Goal: Feedback & Contribution: Leave review/rating

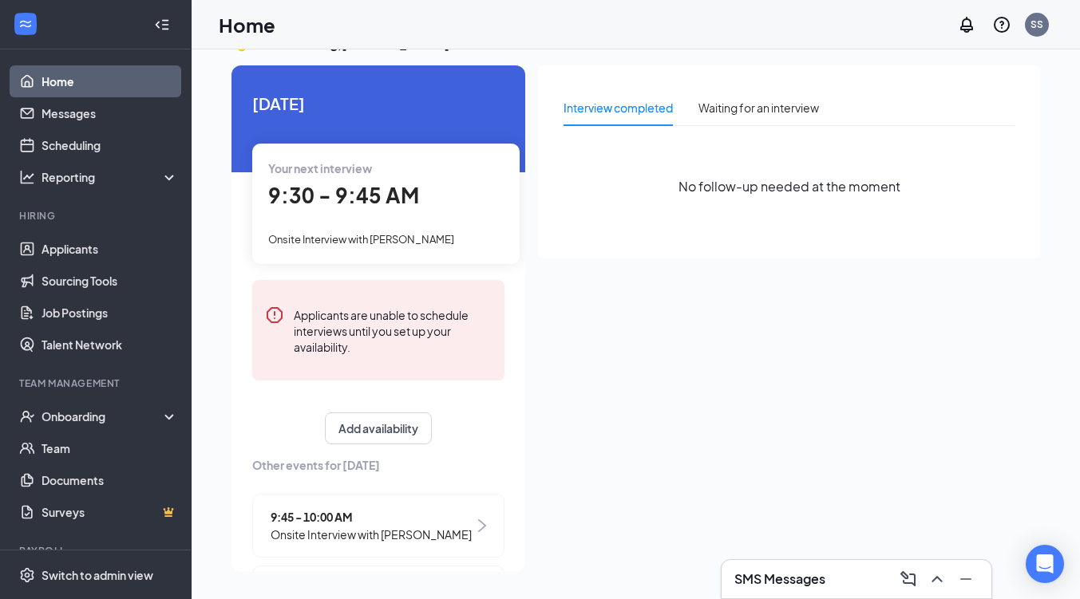
click at [387, 187] on span "9:30 - 9:45 AM" at bounding box center [343, 195] width 151 height 26
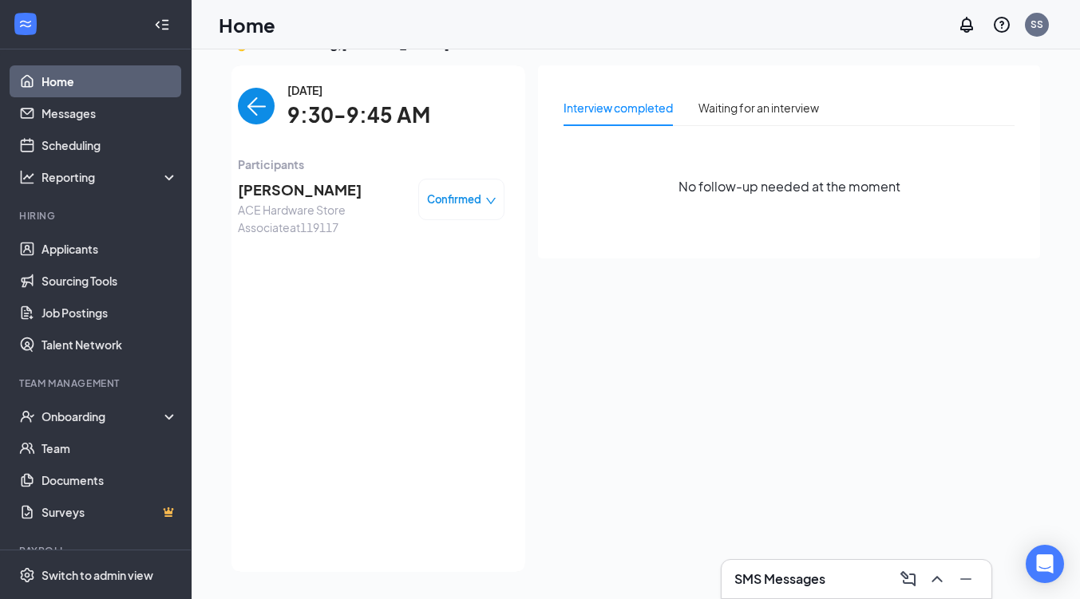
click at [298, 195] on span "[PERSON_NAME]" at bounding box center [322, 190] width 168 height 22
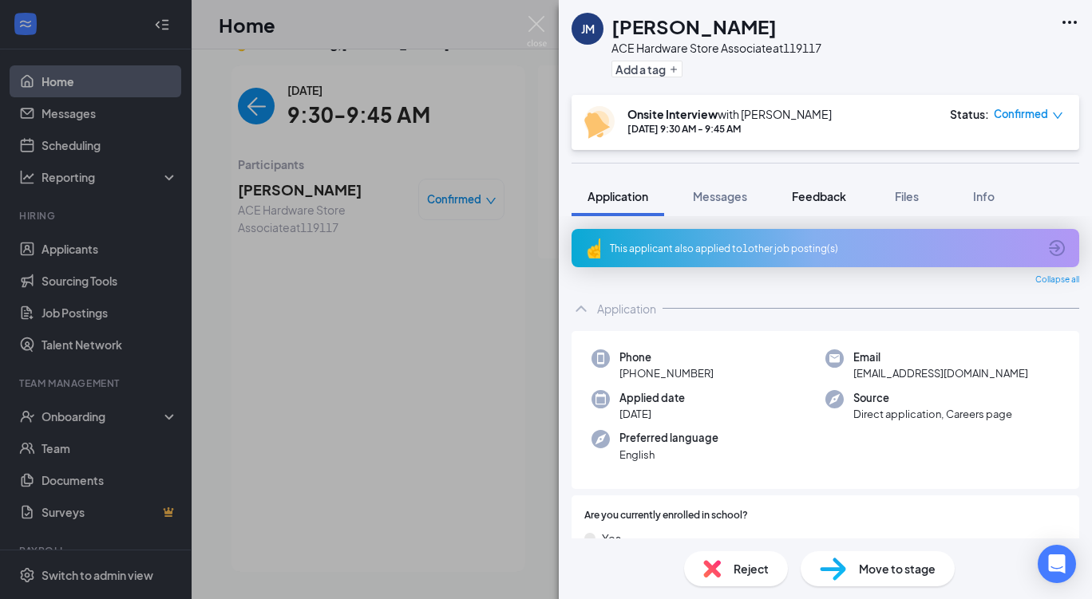
click at [808, 188] on button "Feedback" at bounding box center [819, 196] width 86 height 40
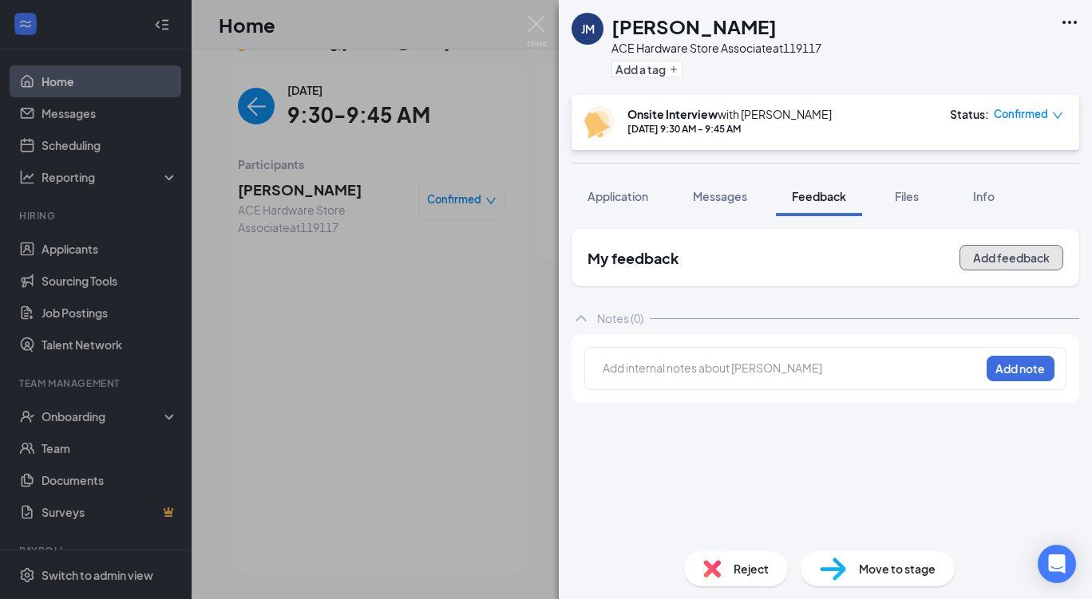
click at [996, 259] on button "Add feedback" at bounding box center [1011, 258] width 104 height 26
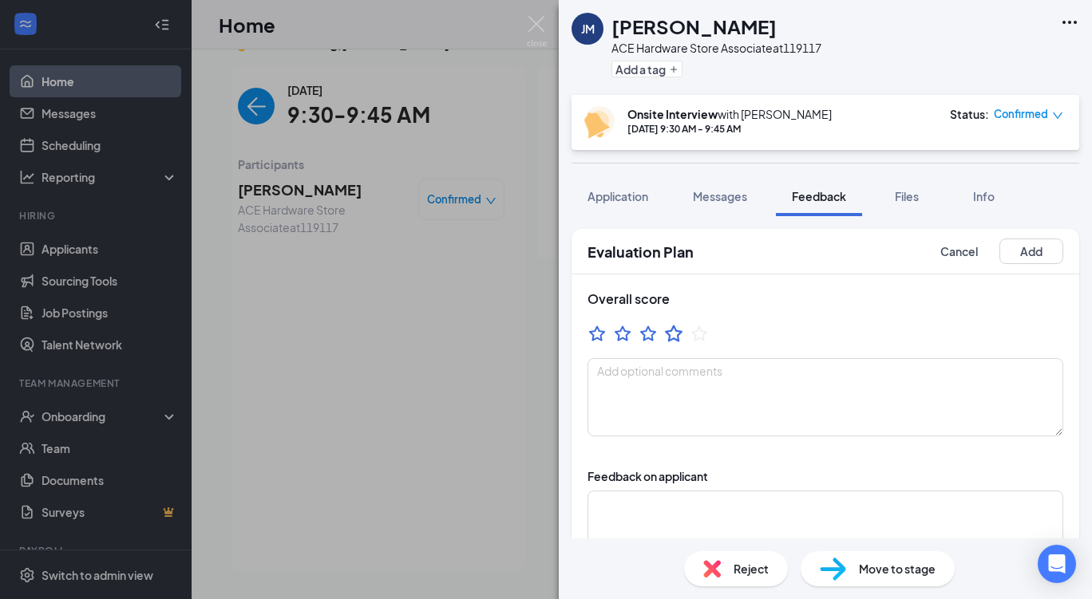
click at [677, 334] on icon "StarBorder" at bounding box center [673, 333] width 21 height 21
click at [689, 373] on textarea at bounding box center [825, 397] width 476 height 78
click at [679, 374] on textarea "open availability, straight forward answers," at bounding box center [825, 397] width 476 height 78
click at [975, 370] on textarea "open availability (application reflects diff), straight forward answers," at bounding box center [825, 397] width 476 height 78
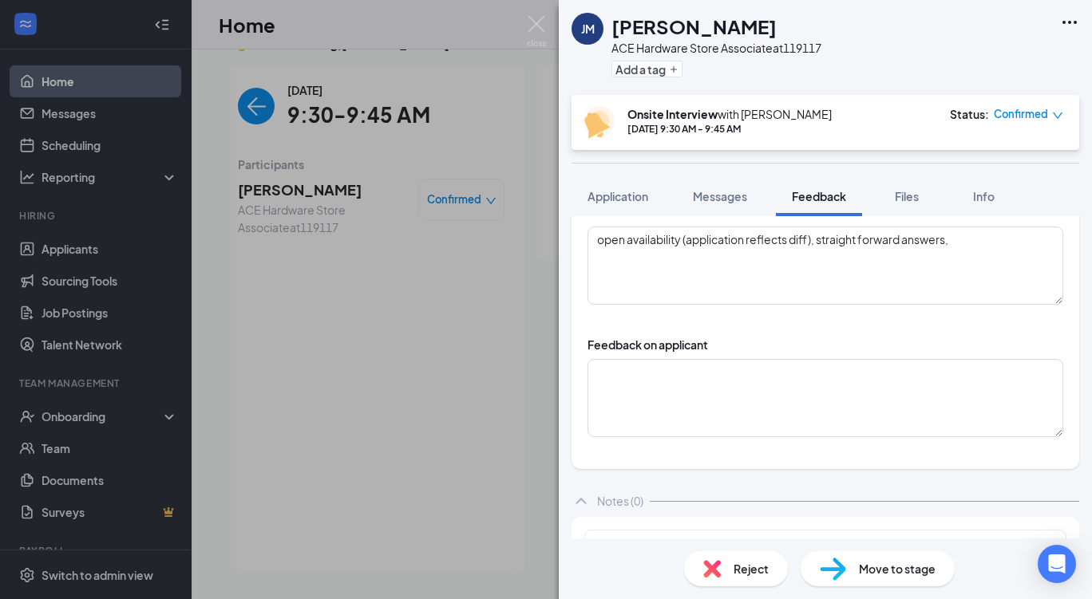
scroll to position [180, 0]
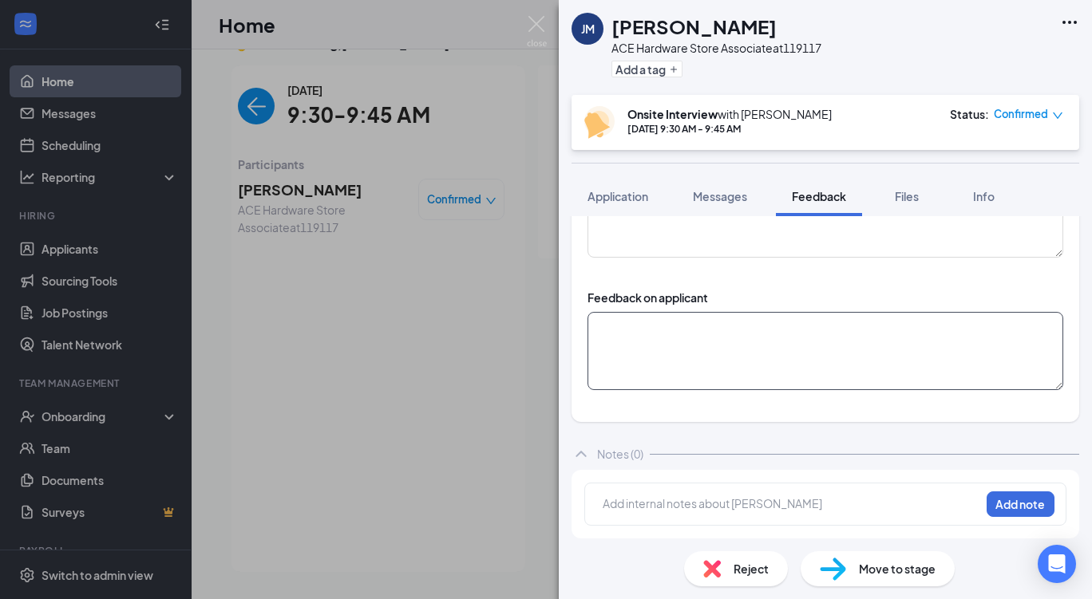
click at [685, 332] on textarea at bounding box center [825, 351] width 476 height 78
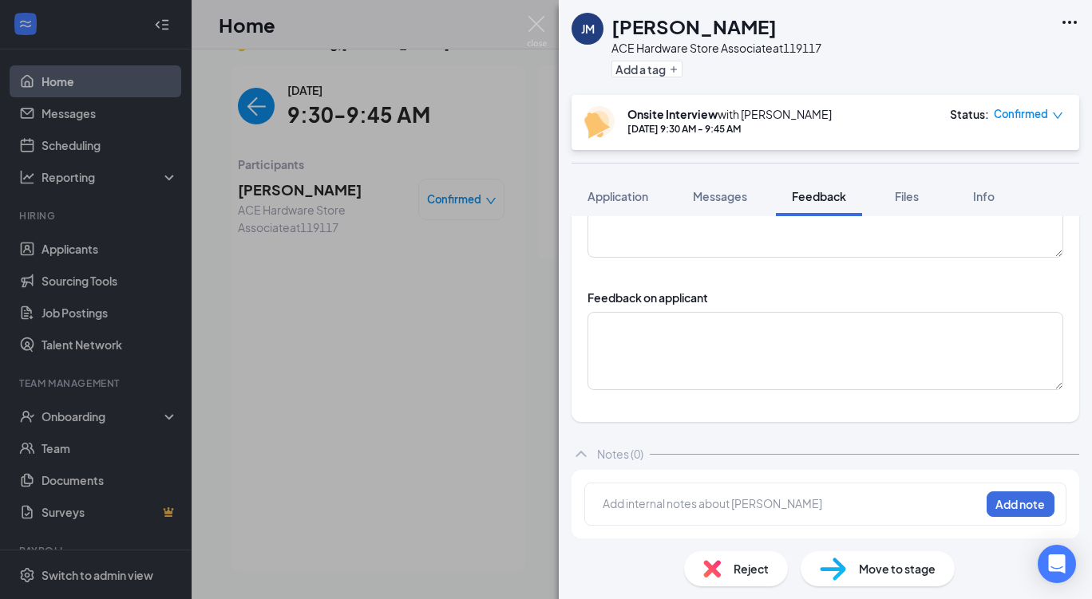
scroll to position [0, 0]
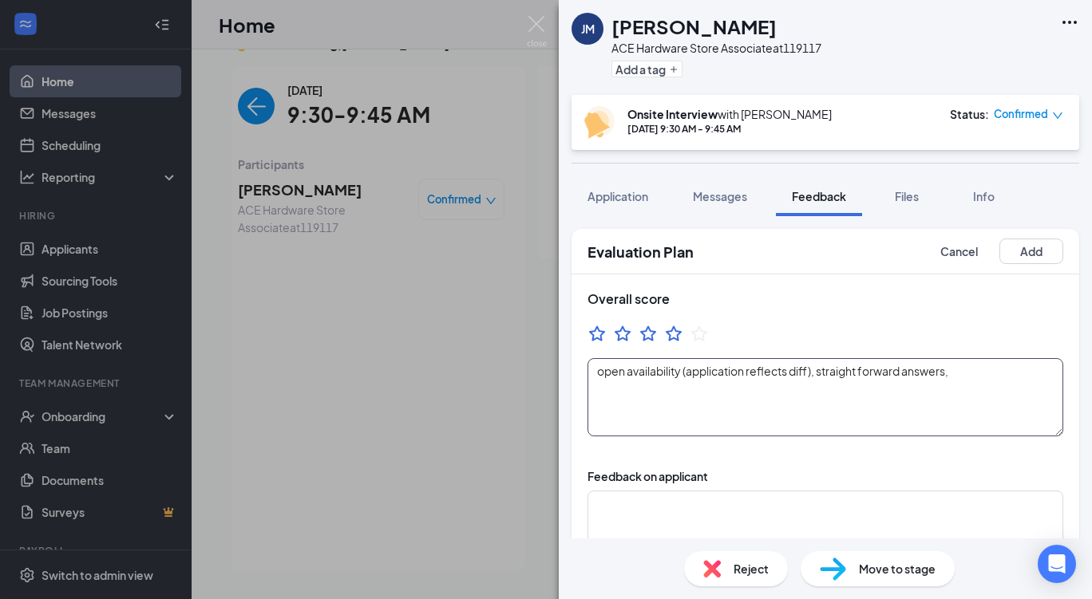
click at [966, 373] on textarea "open availability (application reflects diff), straight forward answers," at bounding box center [825, 397] width 476 height 78
click at [955, 376] on textarea "open availability (application reflects diff), straight forward answers, overal…" at bounding box center [825, 397] width 476 height 78
click at [843, 389] on textarea "open availability (application reflects diff), straight forward answers, lives …" at bounding box center [825, 397] width 476 height 78
type textarea "open availability (application reflects diff), straight forward answers, lives …"
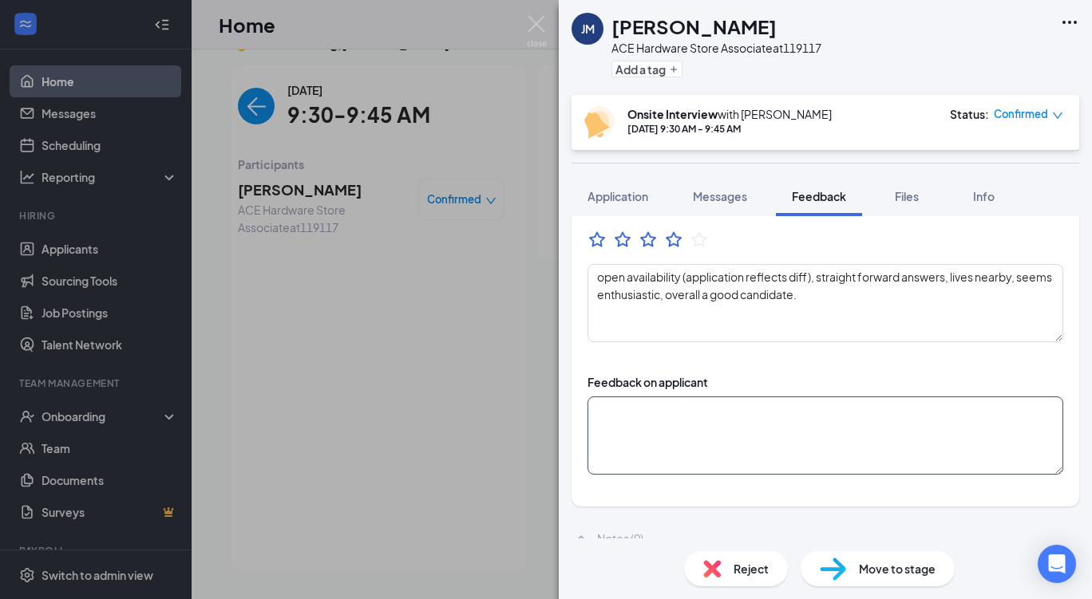
click at [680, 409] on textarea at bounding box center [825, 436] width 476 height 78
type textarea "s"
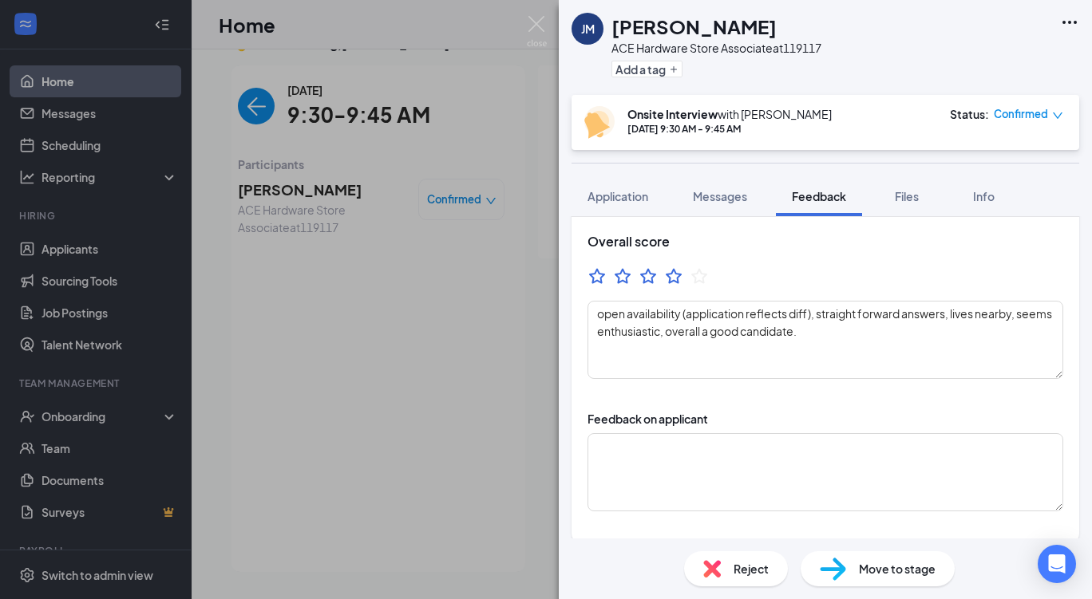
scroll to position [0, 0]
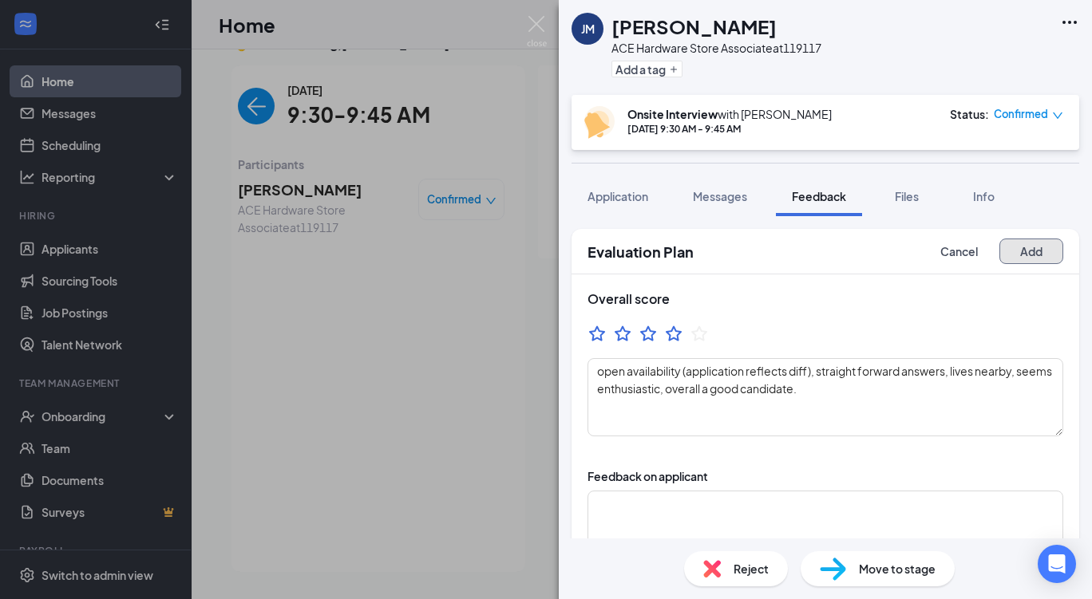
click at [1030, 259] on button "Add" at bounding box center [1031, 252] width 64 height 26
